Goal: Task Accomplishment & Management: Use online tool/utility

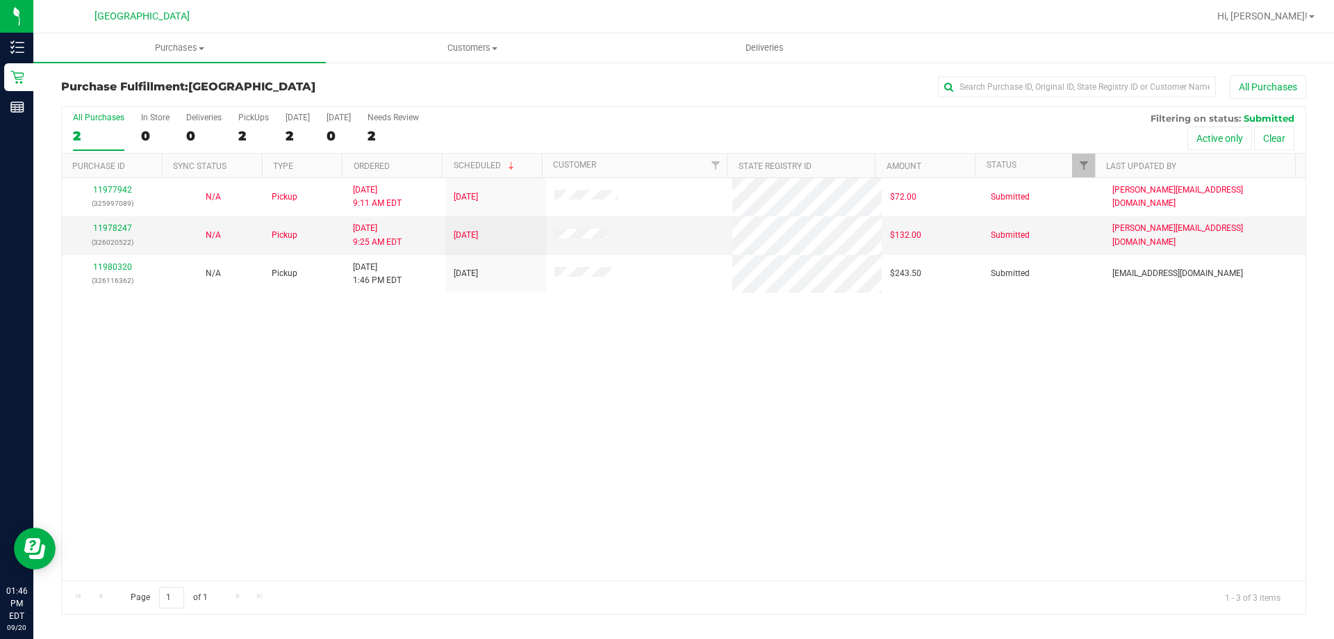
click at [478, 326] on div "11977942 (325997089) N/A Pickup [DATE] 9:11 AM EDT 9/20/2025 $72.00 Submitted […" at bounding box center [684, 379] width 1244 height 402
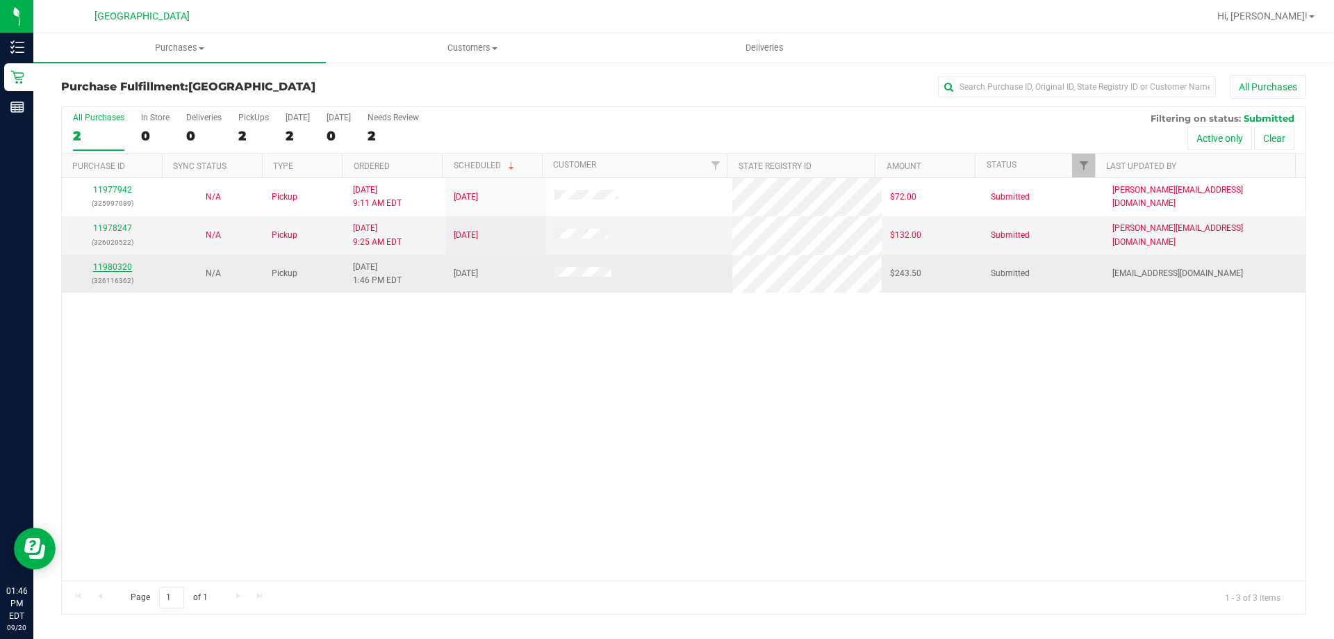
click at [117, 268] on link "11980320" at bounding box center [112, 267] width 39 height 10
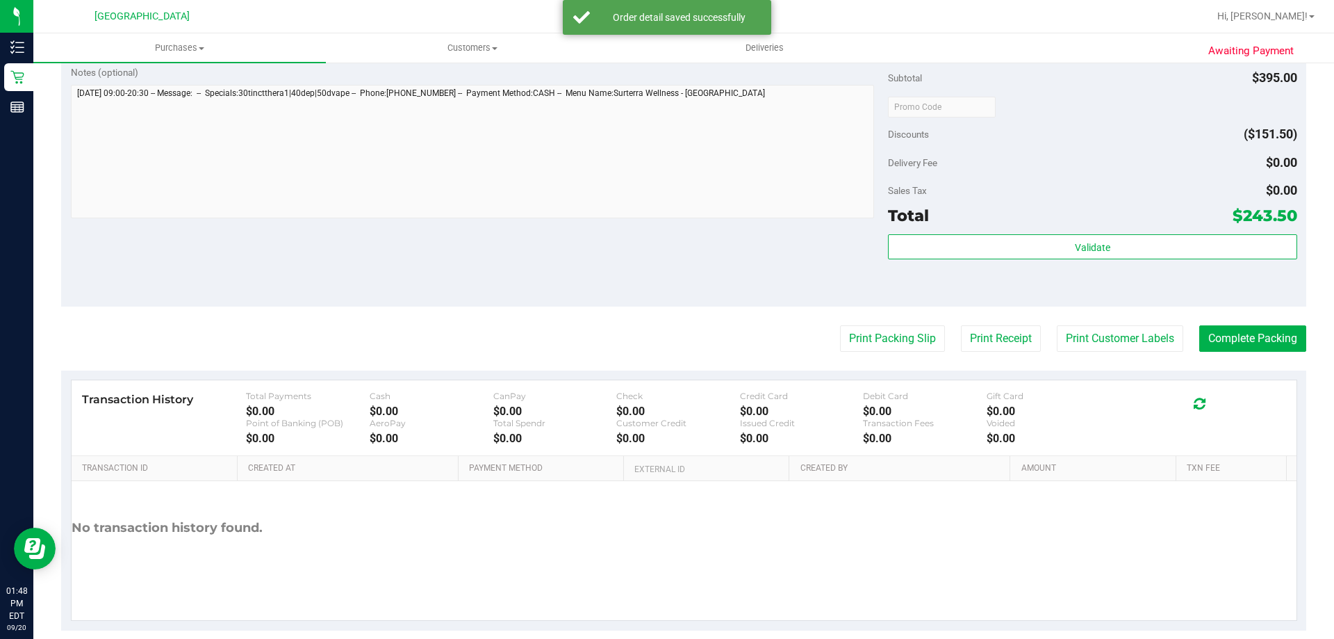
scroll to position [819, 0]
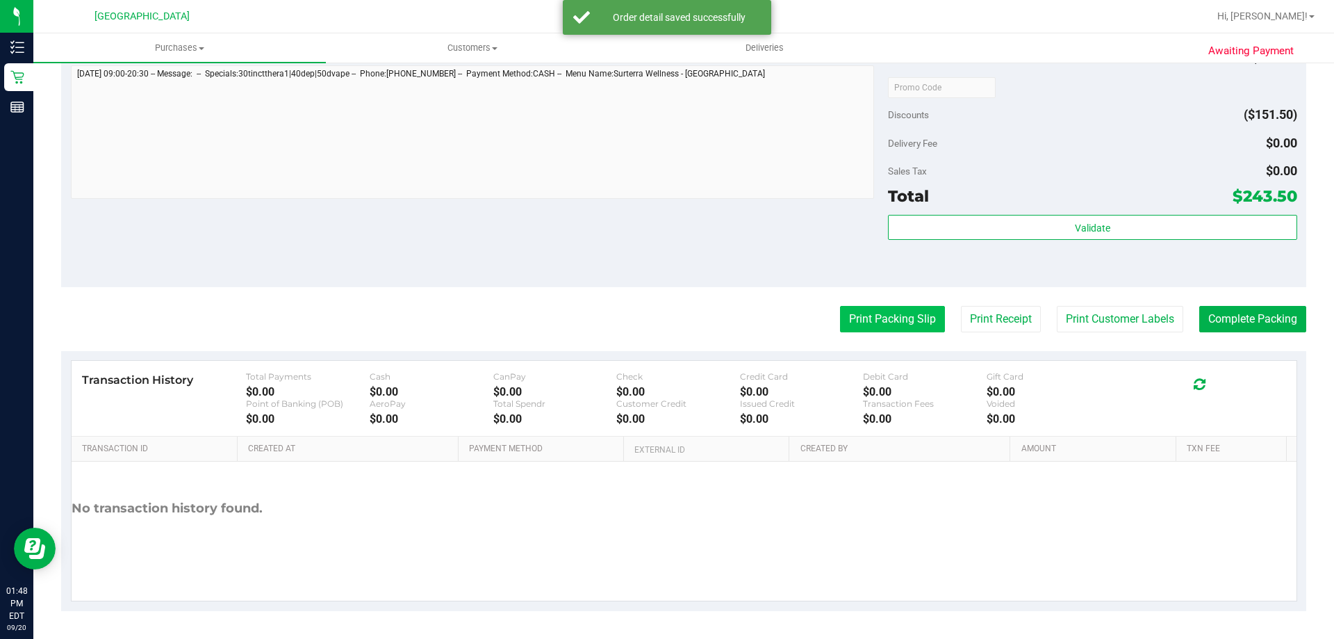
click at [885, 314] on button "Print Packing Slip" at bounding box center [892, 319] width 105 height 26
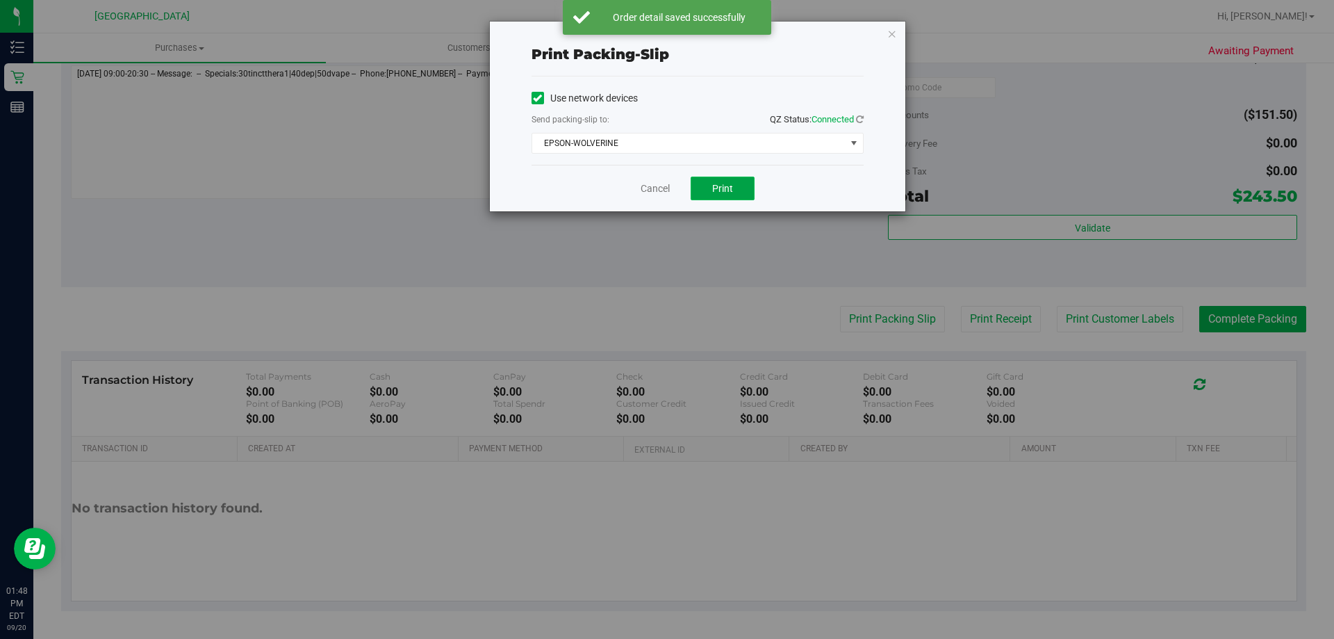
click at [730, 188] on span "Print" at bounding box center [722, 188] width 21 height 11
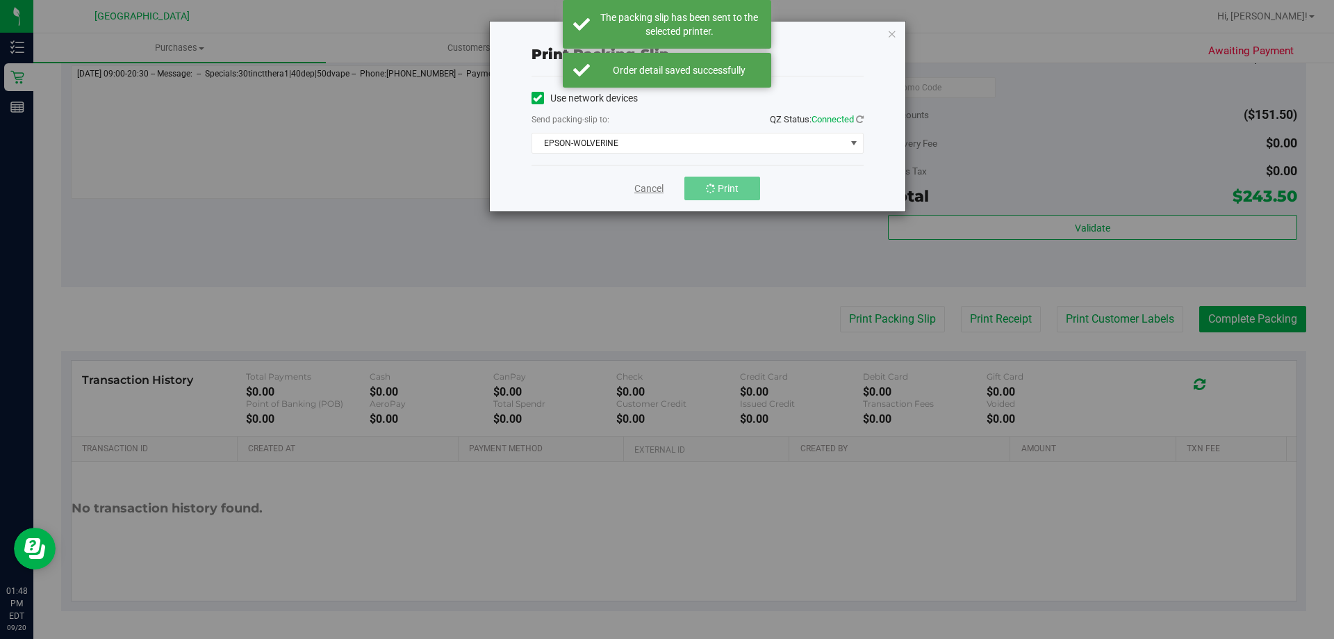
click at [654, 189] on link "Cancel" at bounding box center [648, 188] width 29 height 15
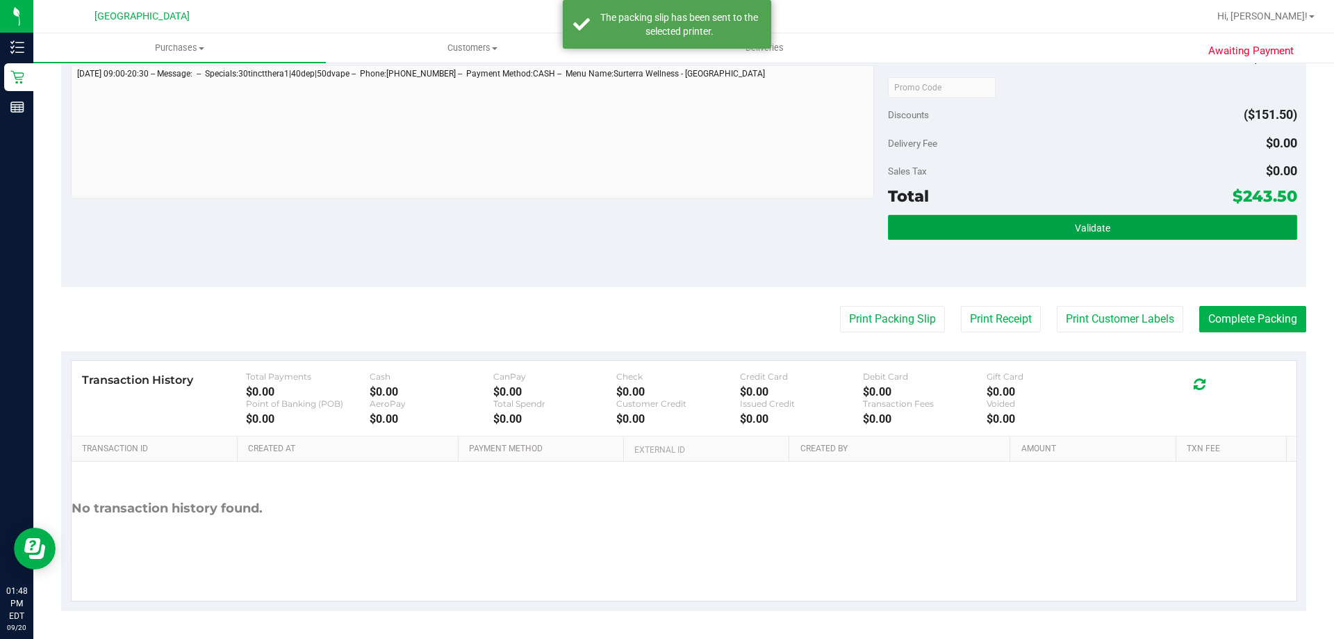
click at [1008, 218] on button "Validate" at bounding box center [1092, 227] width 409 height 25
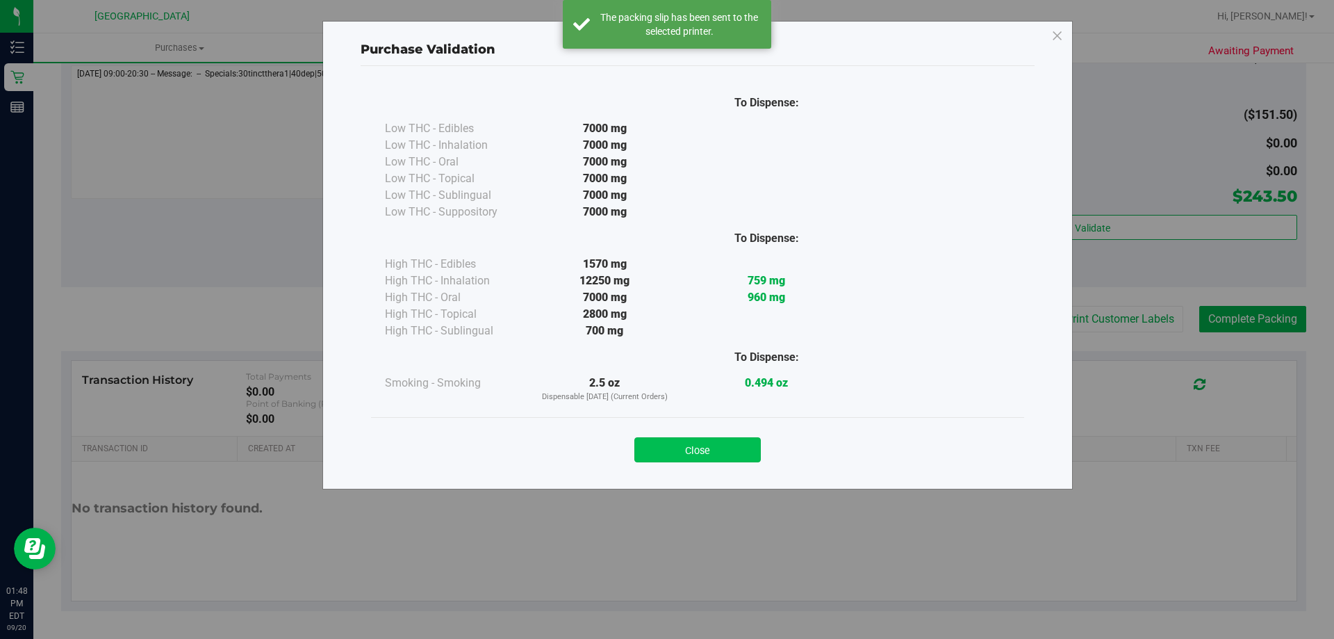
click at [726, 452] on button "Close" at bounding box center [697, 449] width 126 height 25
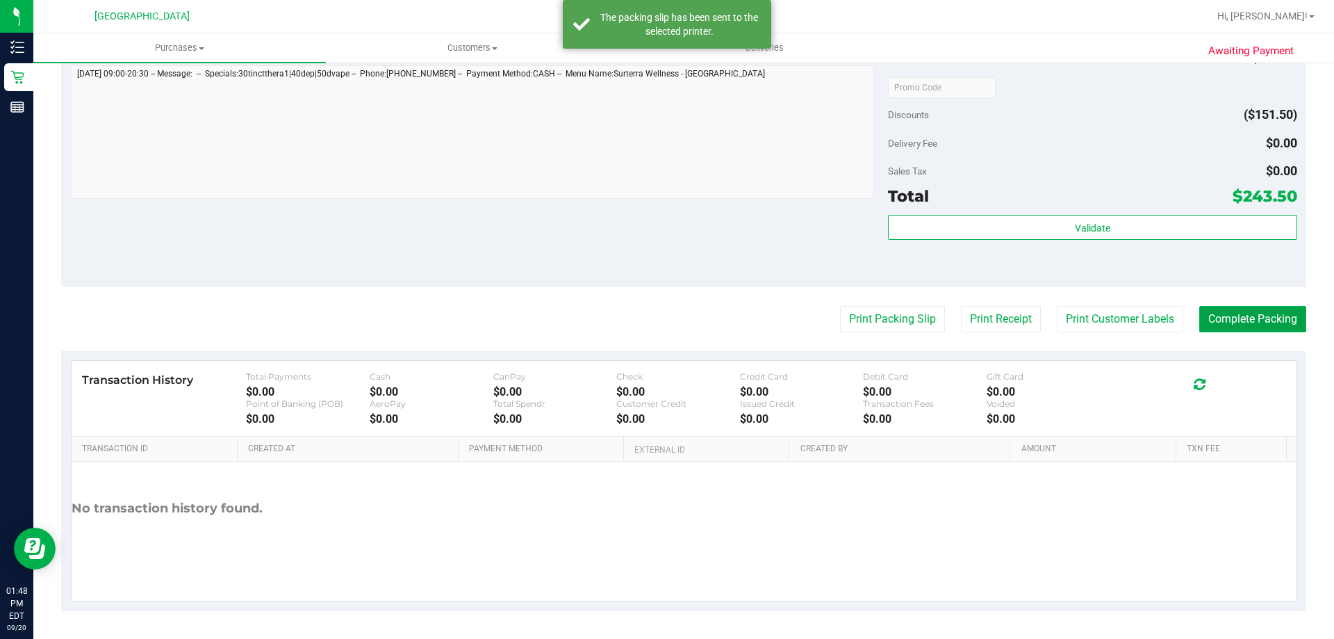
click at [1242, 309] on button "Complete Packing" at bounding box center [1252, 319] width 107 height 26
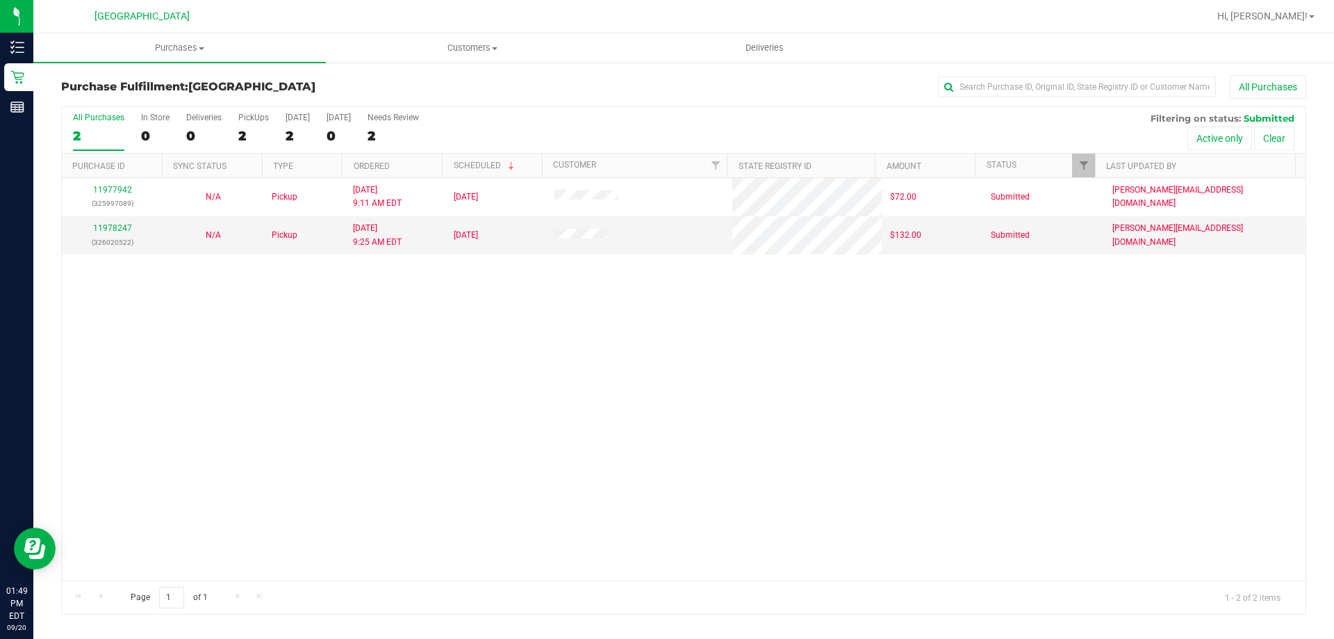
click at [1203, 372] on div "11977942 (325997089) N/A Pickup [DATE] 9:11 AM EDT 9/20/2025 $72.00 Submitted […" at bounding box center [684, 379] width 1244 height 402
click at [1306, 15] on span "Hi, [PERSON_NAME]!" at bounding box center [1262, 15] width 90 height 11
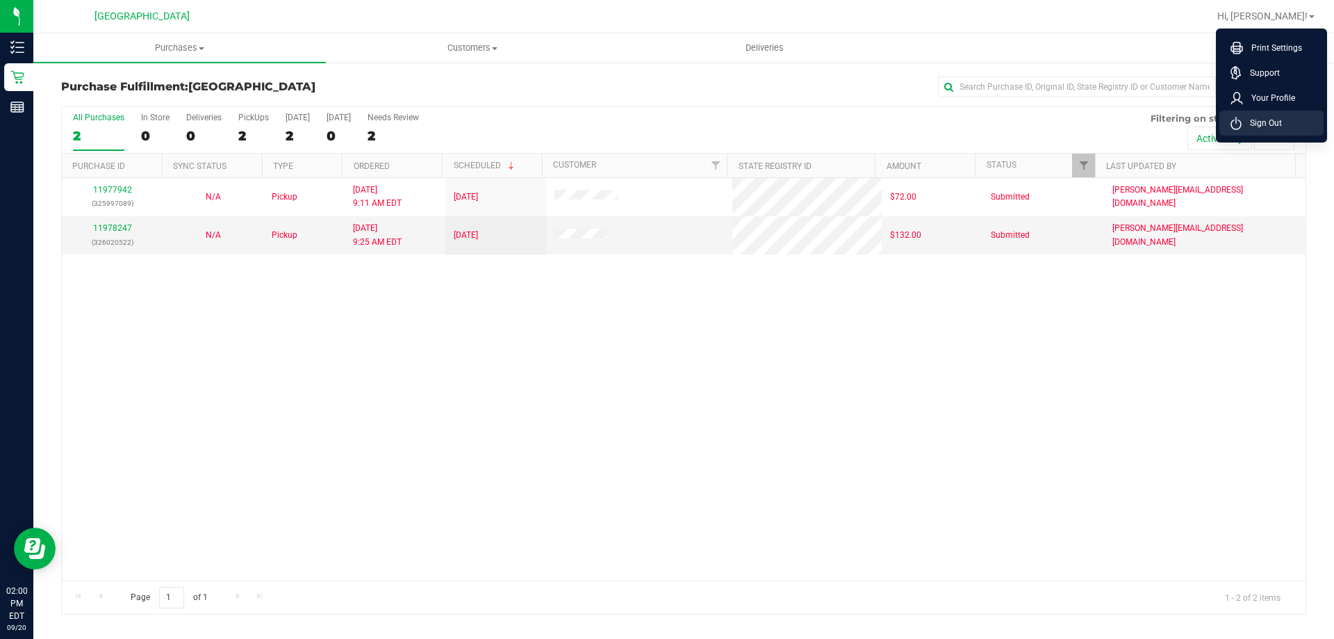
click at [1262, 117] on span "Sign Out" at bounding box center [1262, 123] width 40 height 14
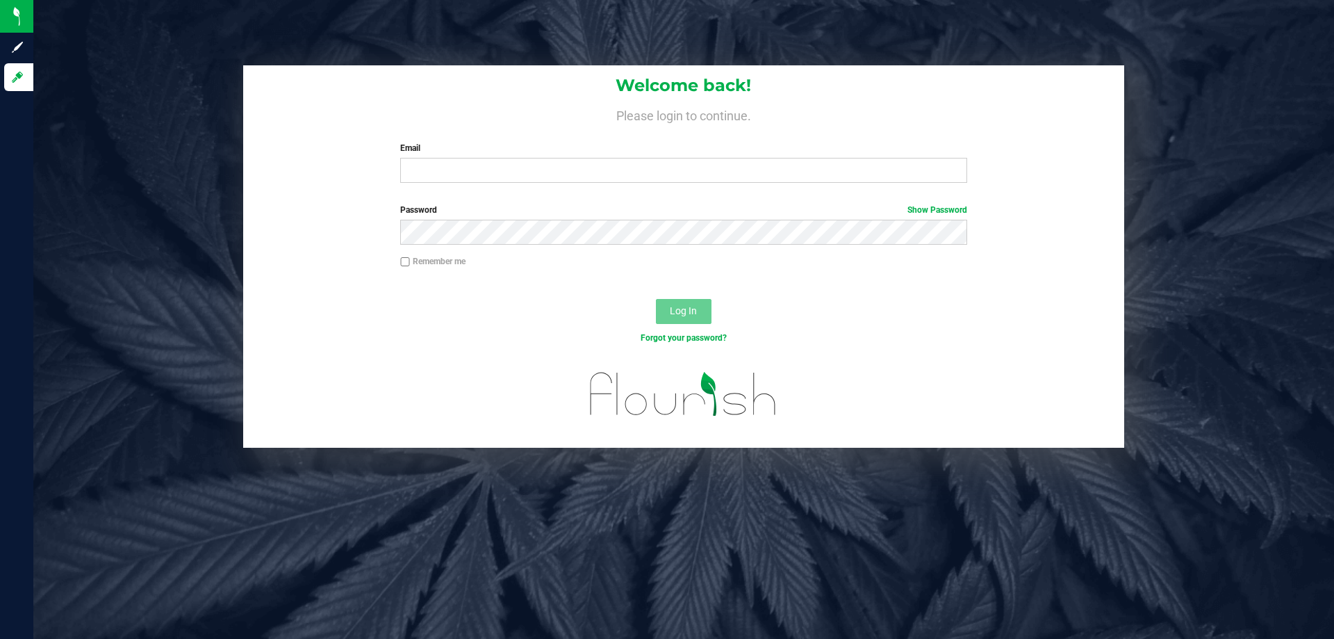
click at [523, 154] on label "Email" at bounding box center [683, 148] width 566 height 13
click at [523, 158] on input "Email" at bounding box center [683, 170] width 566 height 25
click at [525, 161] on input "Email" at bounding box center [683, 170] width 566 height 25
type input "[EMAIL_ADDRESS][DOMAIN_NAME]"
click at [656, 299] on button "Log In" at bounding box center [684, 311] width 56 height 25
